Goal: Task Accomplishment & Management: Use online tool/utility

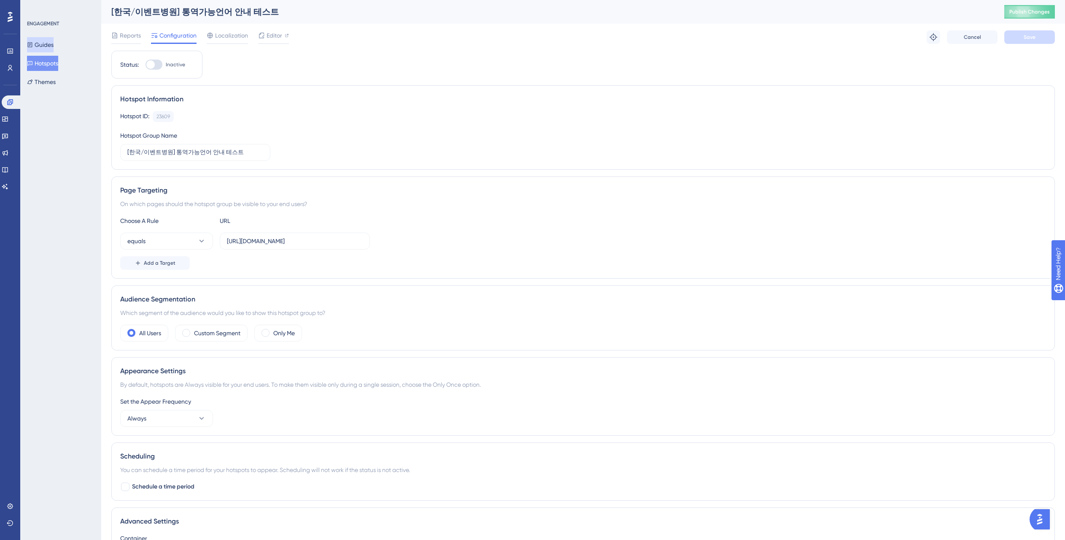
click at [41, 49] on button "Guides" at bounding box center [40, 44] width 27 height 15
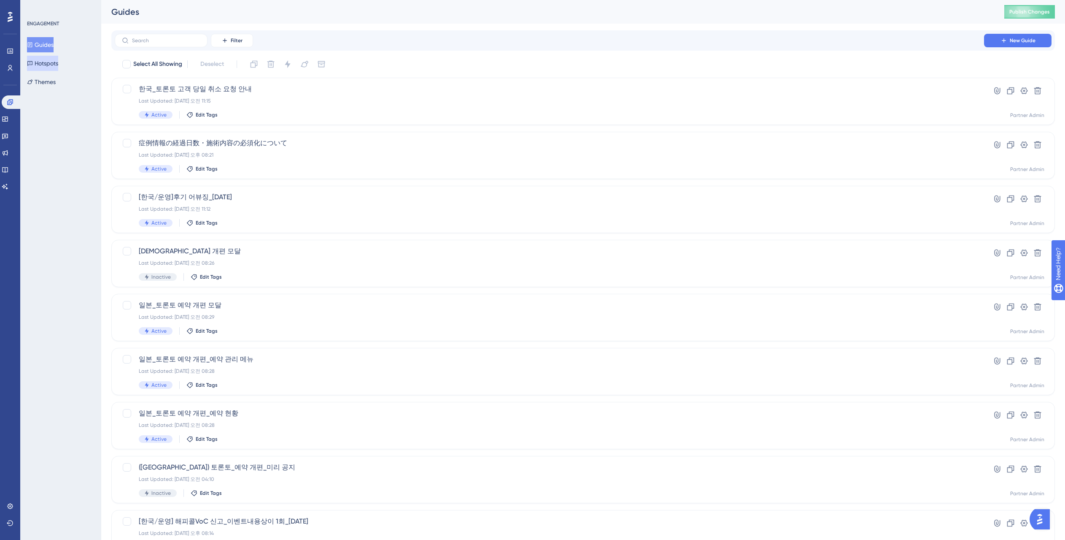
click at [57, 68] on button "Hotspots" at bounding box center [42, 63] width 31 height 15
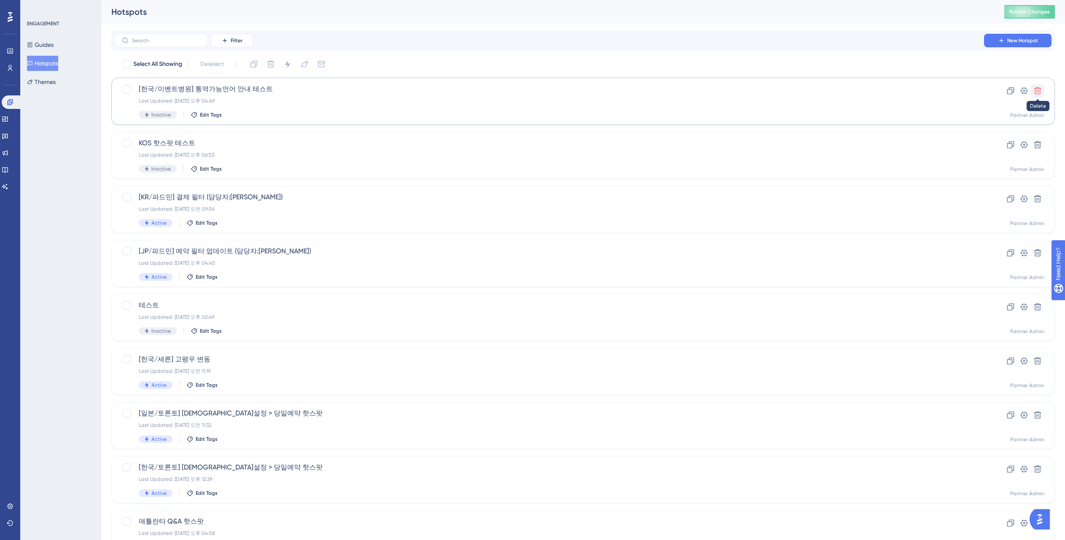
click at [1035, 90] on icon at bounding box center [1037, 90] width 7 height 7
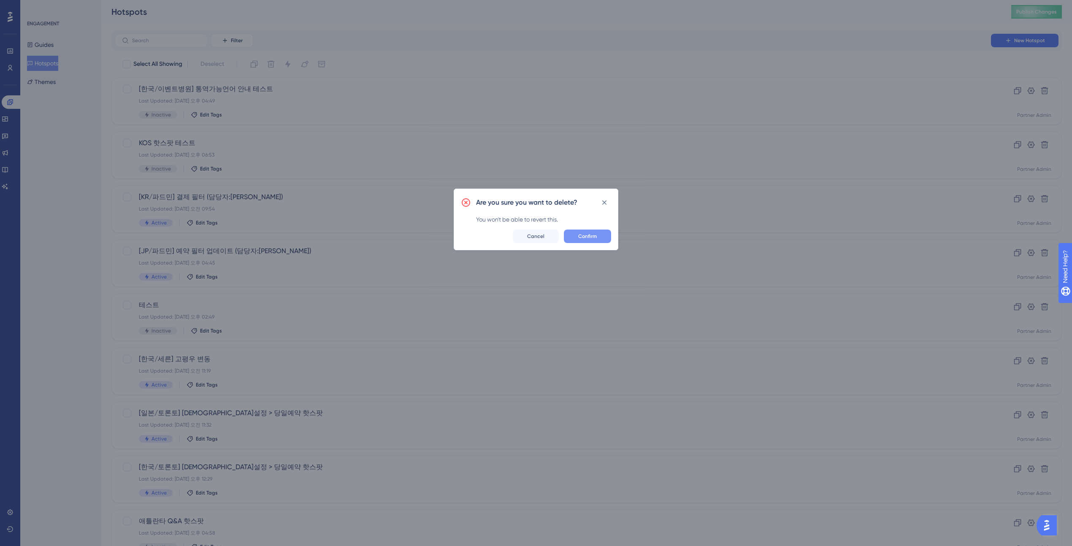
click at [585, 237] on span "Confirm" at bounding box center [587, 236] width 19 height 7
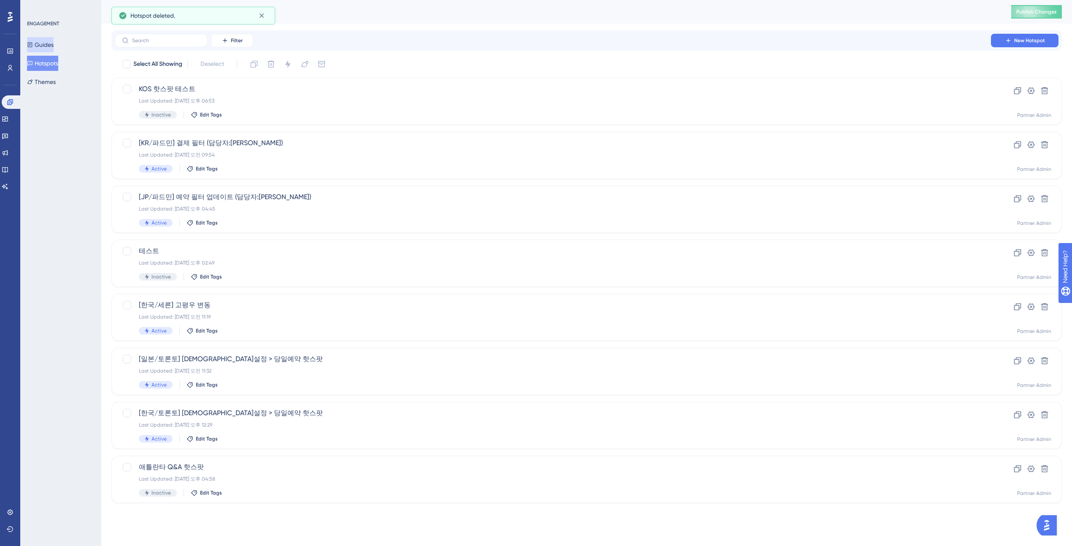
click at [49, 47] on button "Guides" at bounding box center [40, 44] width 27 height 15
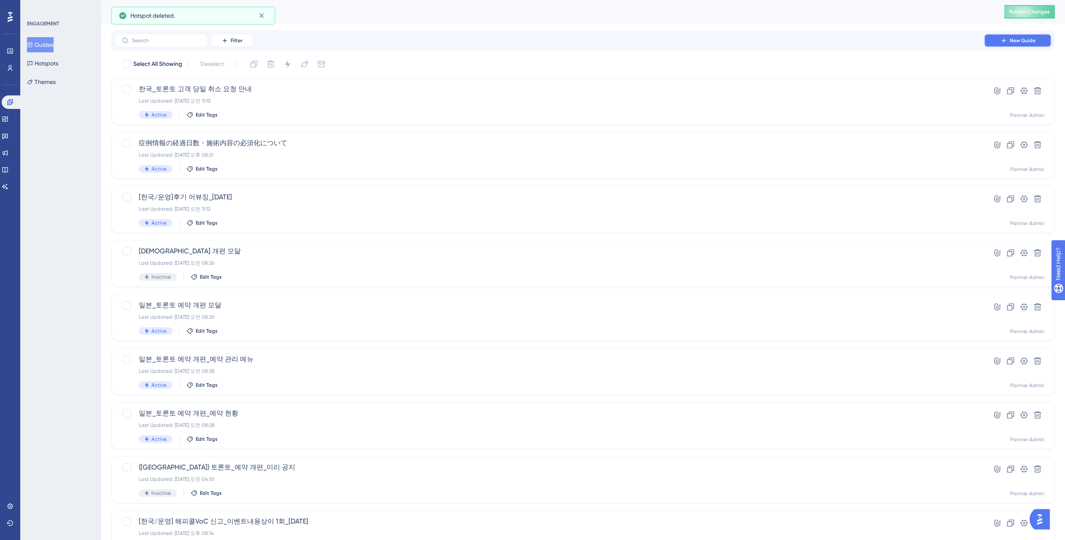
click at [1000, 44] on button "New Guide" at bounding box center [1017, 40] width 67 height 13
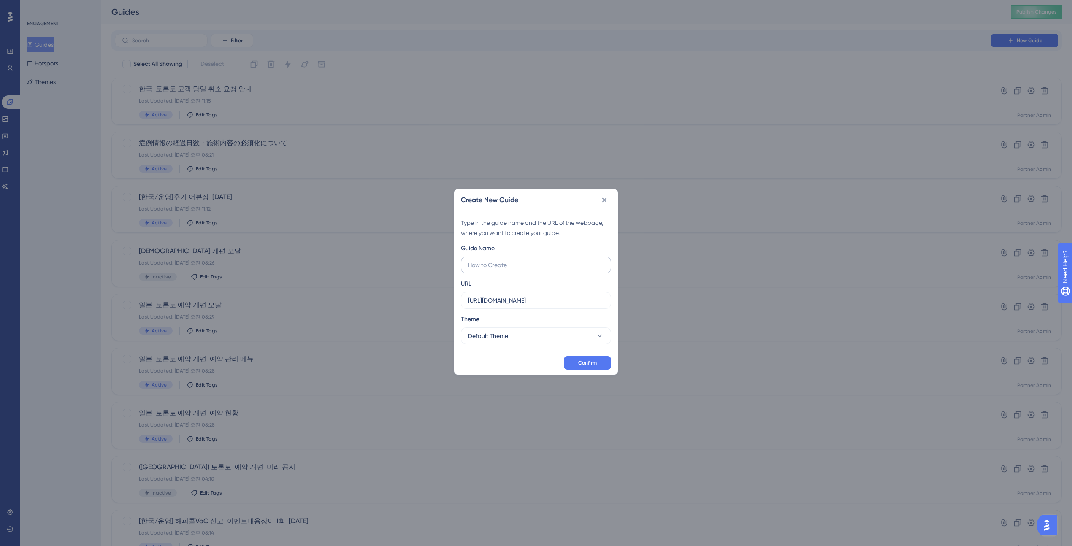
click at [545, 267] on input "text" at bounding box center [536, 264] width 136 height 9
type input "[URL][DOMAIN_NAME]"
click at [527, 305] on input "[URL][DOMAIN_NAME]" at bounding box center [536, 300] width 136 height 9
paste input "[URL][DOMAIN_NAME]"
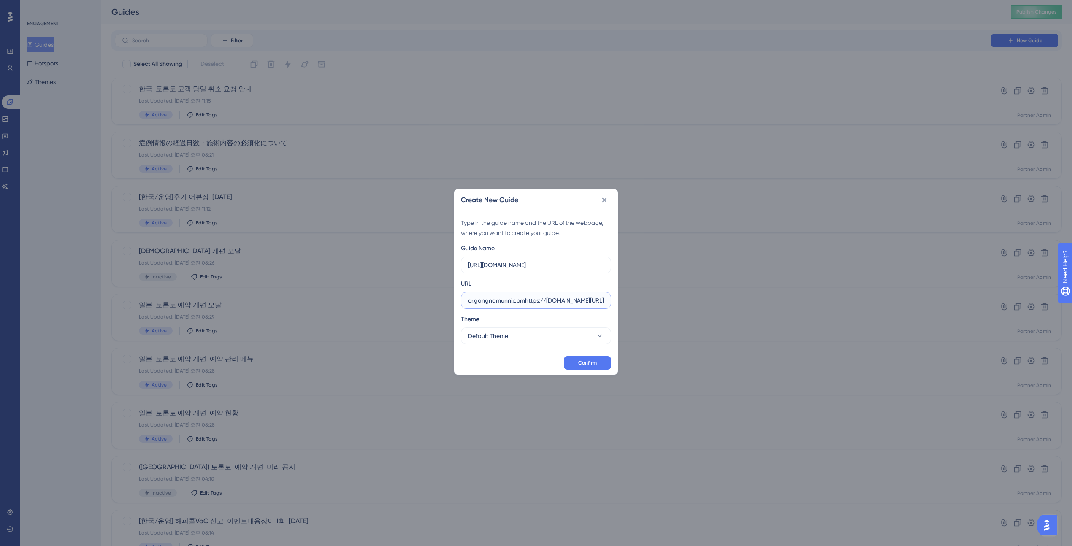
paste input "text"
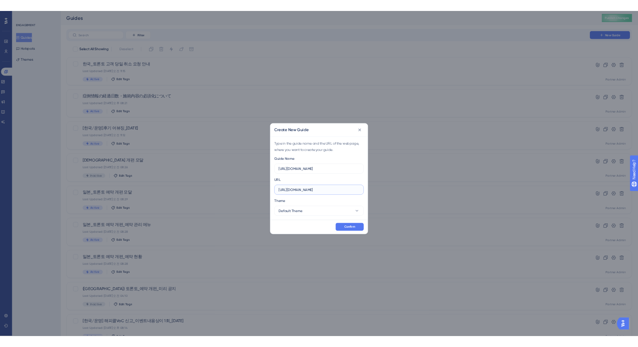
scroll to position [0, 0]
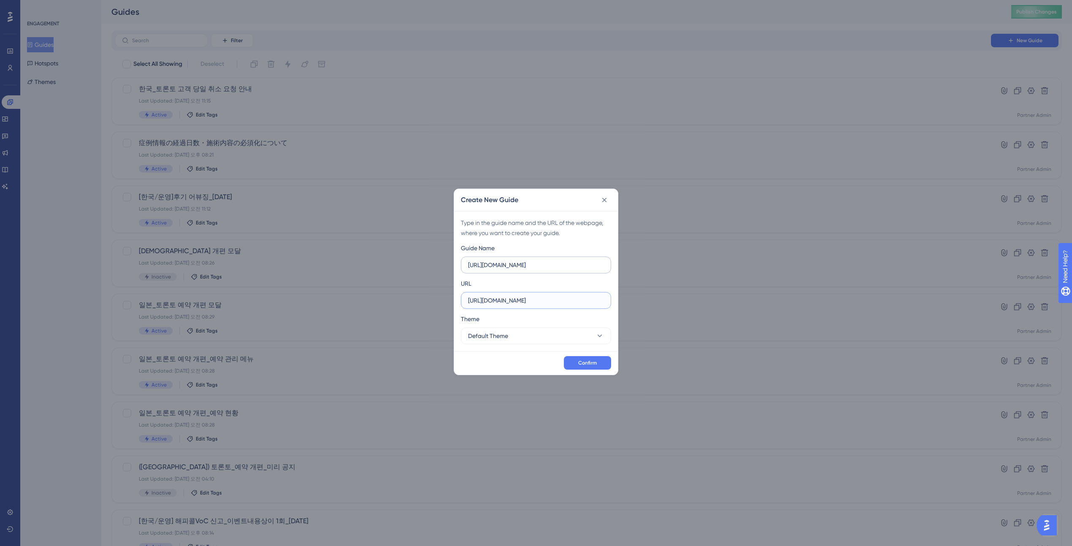
type input "[URL][DOMAIN_NAME]"
click at [526, 261] on input "[URL][DOMAIN_NAME]" at bounding box center [536, 264] width 136 height 9
type input "[한국/이벤트병원] 통역 가능 언어 설정 가이드"
click at [578, 365] on span "Confirm" at bounding box center [587, 362] width 19 height 7
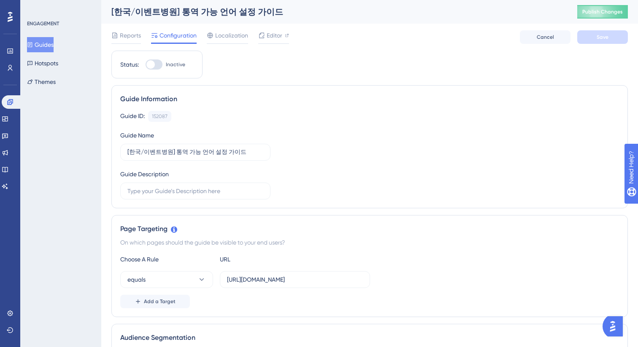
click at [150, 63] on div at bounding box center [150, 64] width 8 height 8
click at [146, 65] on input "Inactive" at bounding box center [145, 65] width 0 height 0
checkbox input "true"
click at [609, 35] on button "Save" at bounding box center [602, 36] width 51 height 13
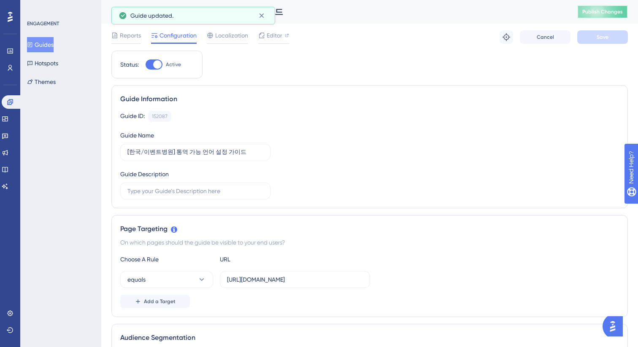
click at [601, 14] on span "Publish Changes" at bounding box center [602, 11] width 40 height 7
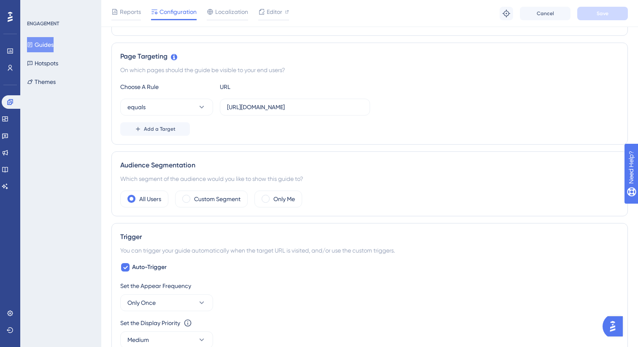
scroll to position [179, 0]
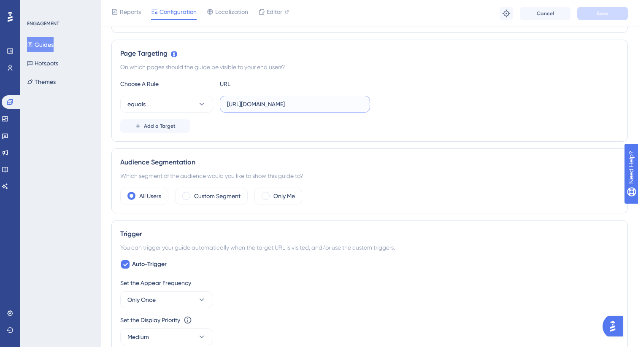
click at [350, 102] on input "[URL][DOMAIN_NAME]" at bounding box center [295, 104] width 136 height 9
type input "[URL][DOMAIN_NAME]"
click at [593, 11] on button "Save" at bounding box center [602, 13] width 51 height 13
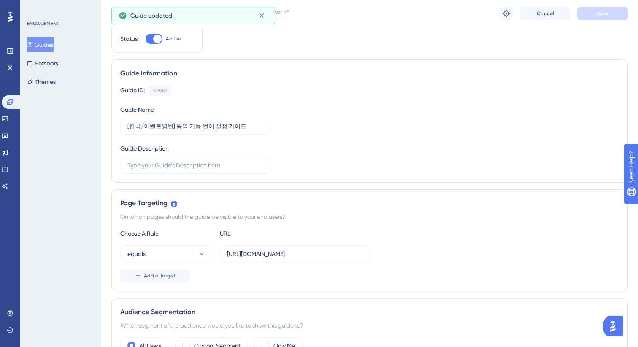
scroll to position [0, 0]
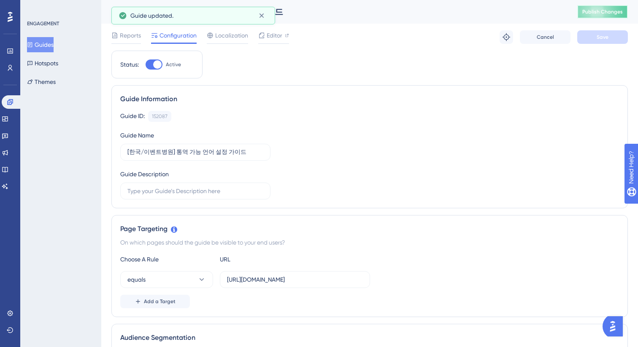
click at [609, 12] on span "Publish Changes" at bounding box center [602, 11] width 40 height 7
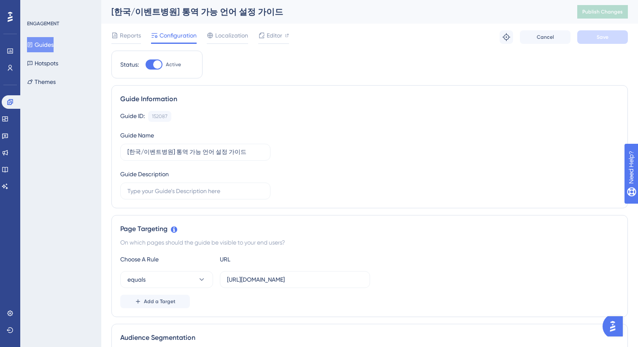
click at [269, 29] on div "Reports Configuration Localization Editor Troubleshoot Cancel Save" at bounding box center [369, 37] width 516 height 27
click at [269, 36] on span "Editor" at bounding box center [275, 35] width 16 height 10
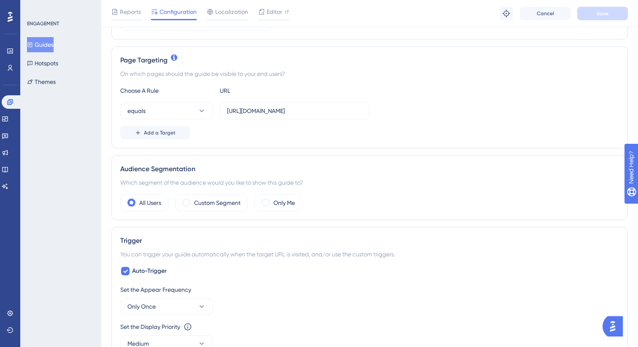
scroll to position [251, 0]
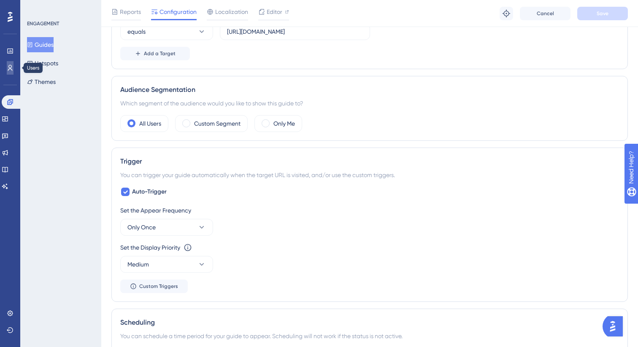
click at [10, 70] on icon at bounding box center [10, 68] width 7 height 7
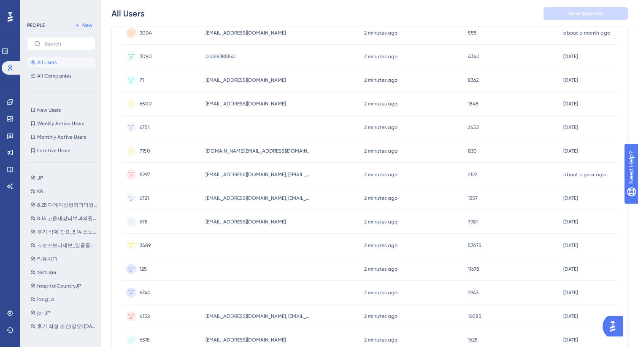
scroll to position [331, 0]
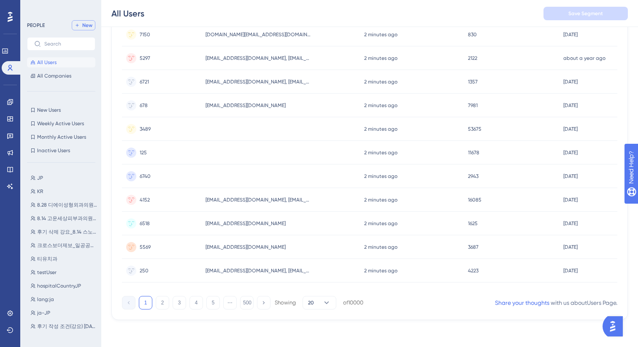
click at [84, 26] on span "New" at bounding box center [87, 25] width 10 height 7
